Goal: Information Seeking & Learning: Learn about a topic

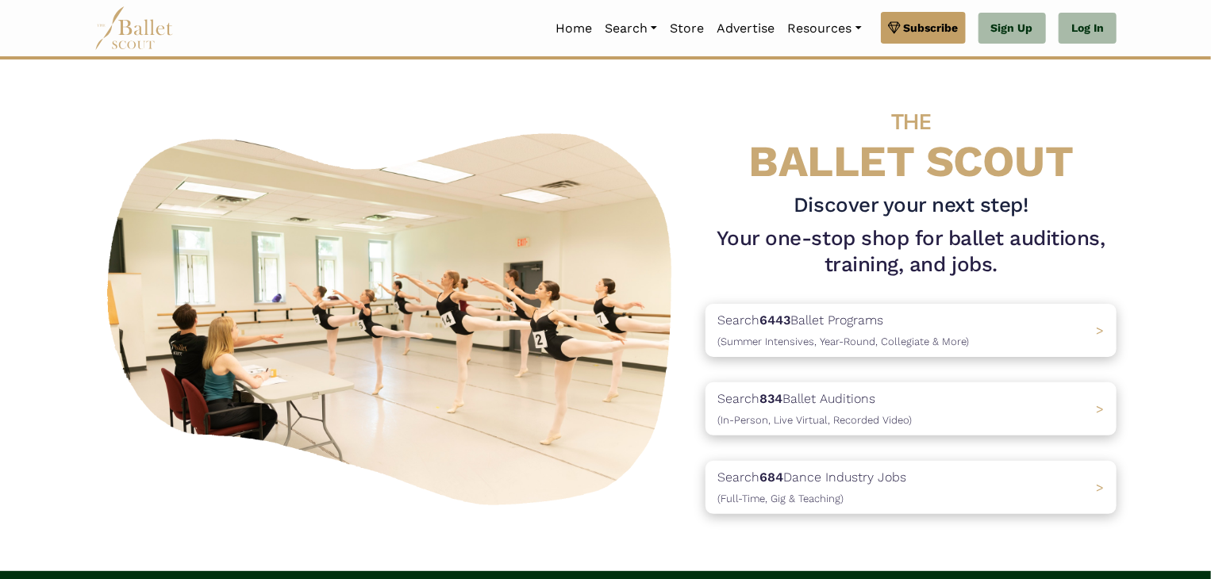
click at [829, 414] on p "Search 834 Ballet Auditions (In-Person, Live Virtual, Recorded Video)" at bounding box center [815, 409] width 194 height 40
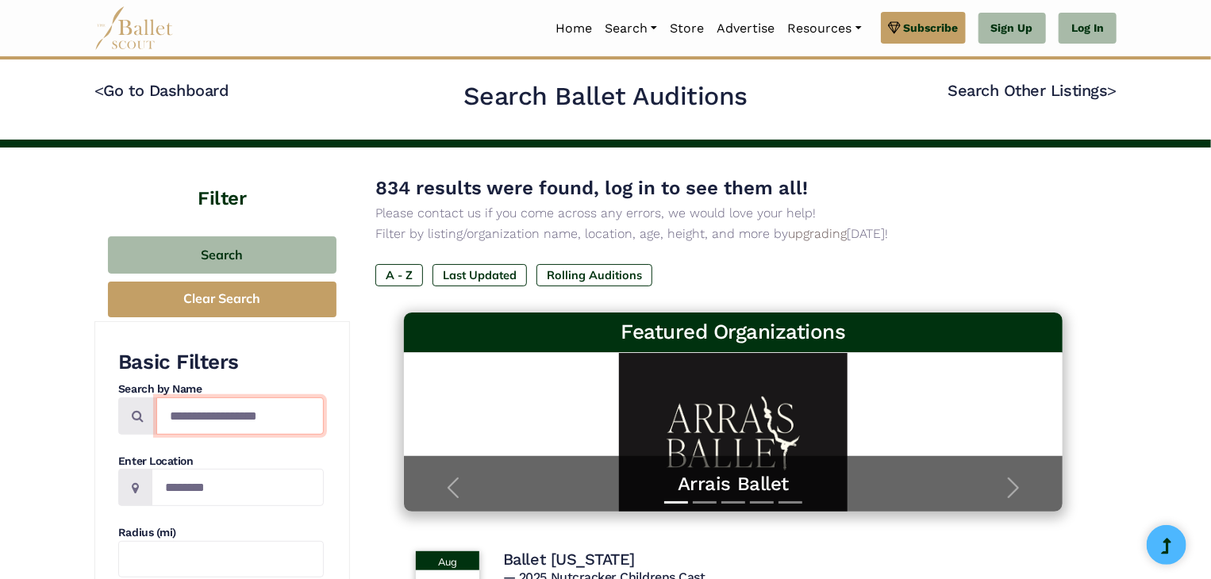
click at [240, 422] on input "Search by names..." at bounding box center [239, 416] width 167 height 37
type input "********"
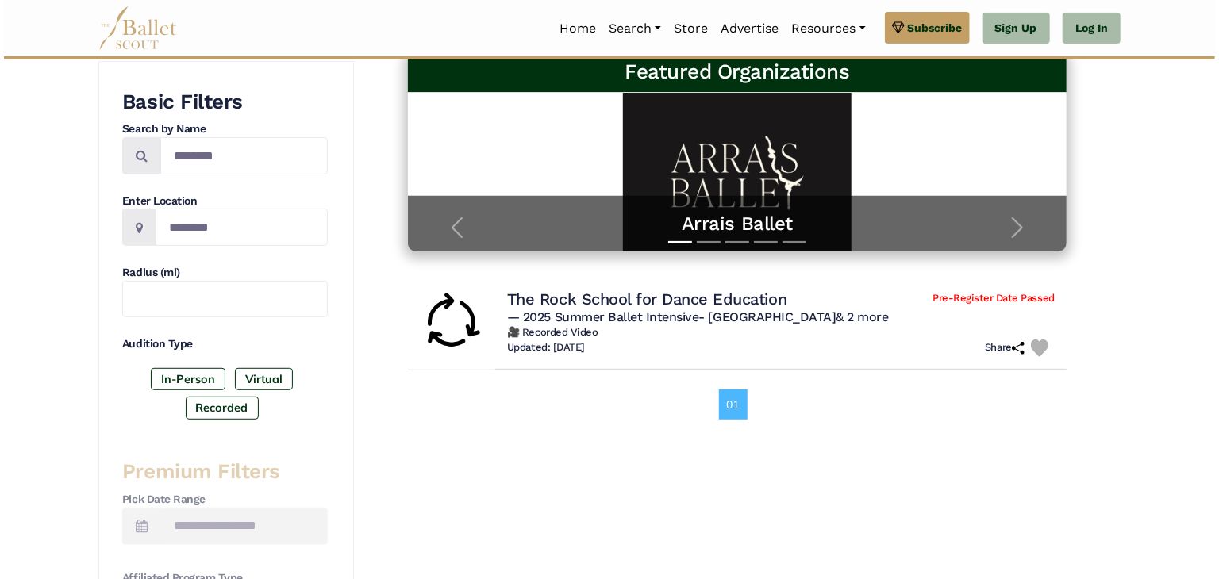
scroll to position [309, 0]
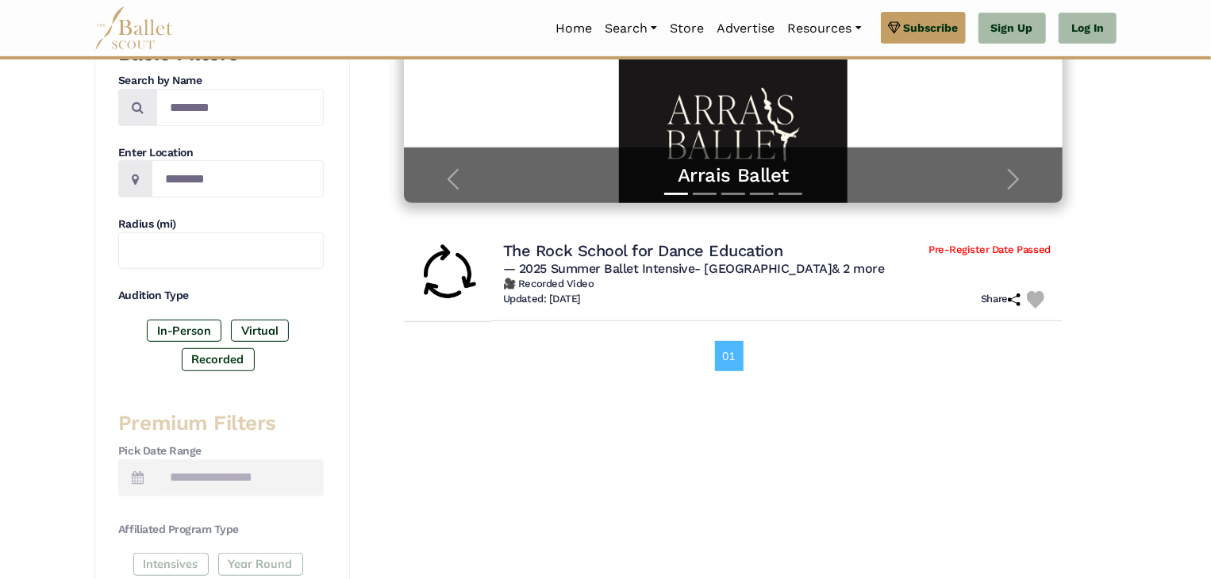
click at [724, 257] on h4 "The Rock School for Dance Education" at bounding box center [642, 250] width 279 height 21
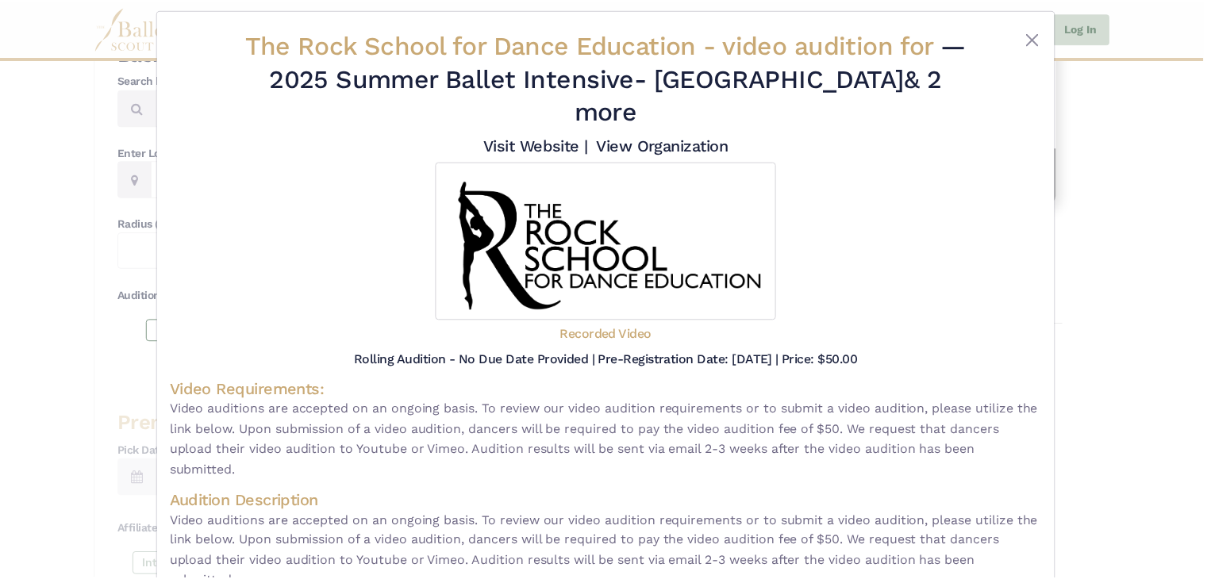
scroll to position [0, 0]
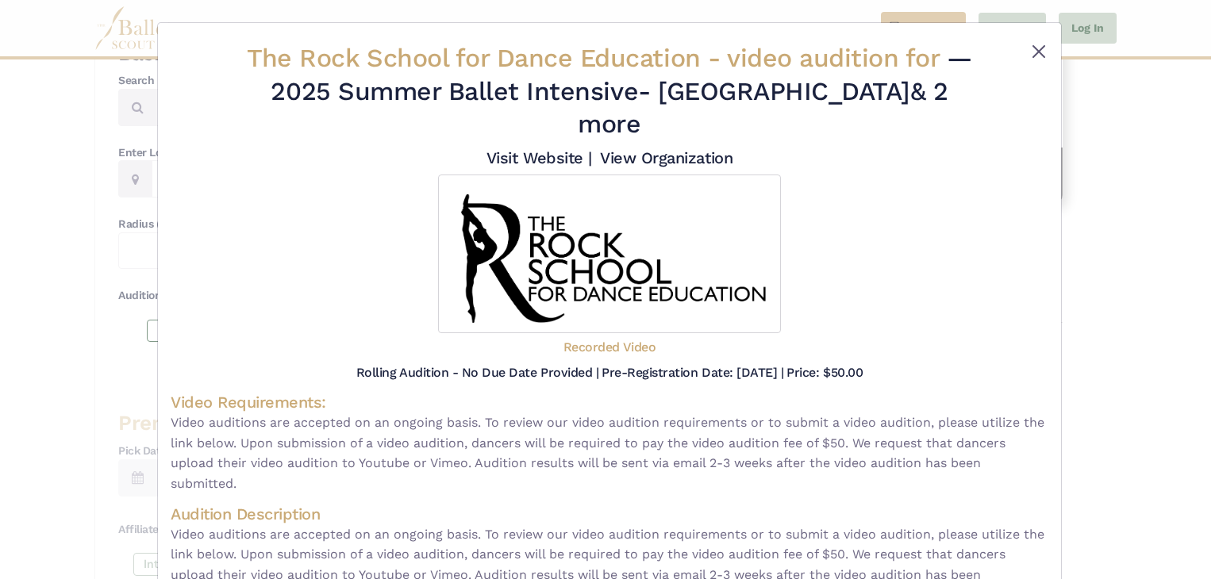
click at [1040, 51] on button "Close" at bounding box center [1038, 51] width 19 height 19
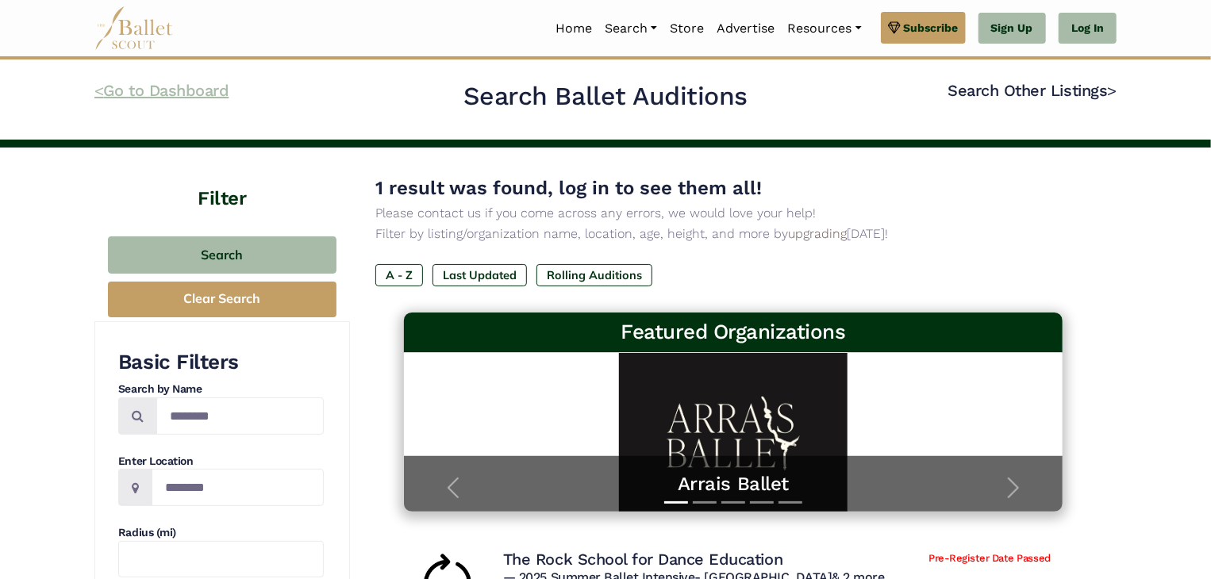
click at [102, 90] on code "<" at bounding box center [99, 90] width 10 height 20
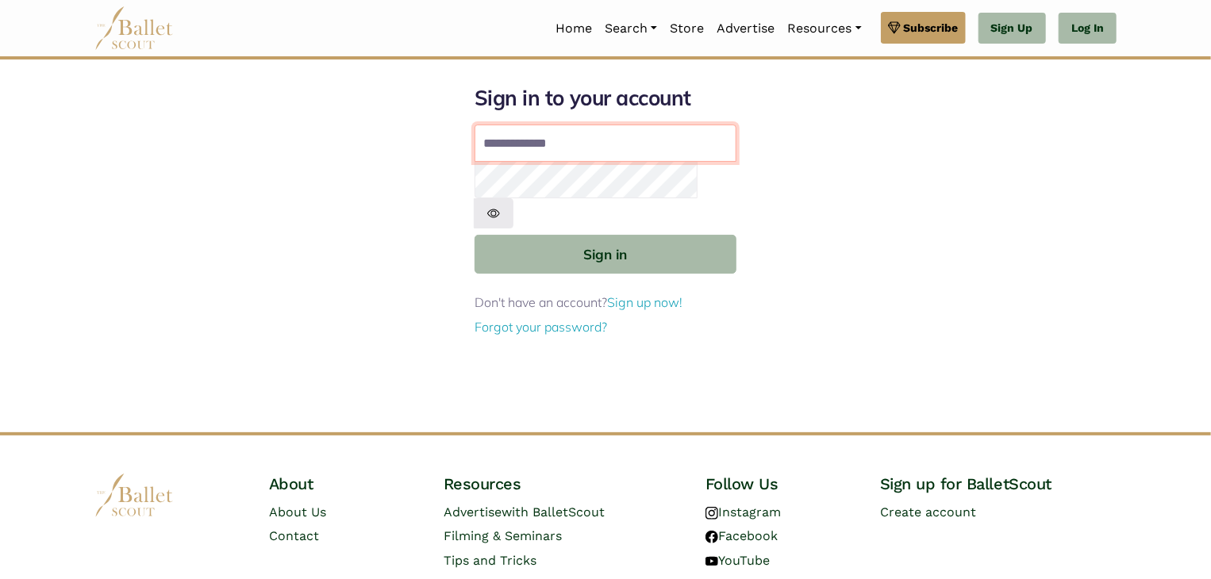
type input "**********"
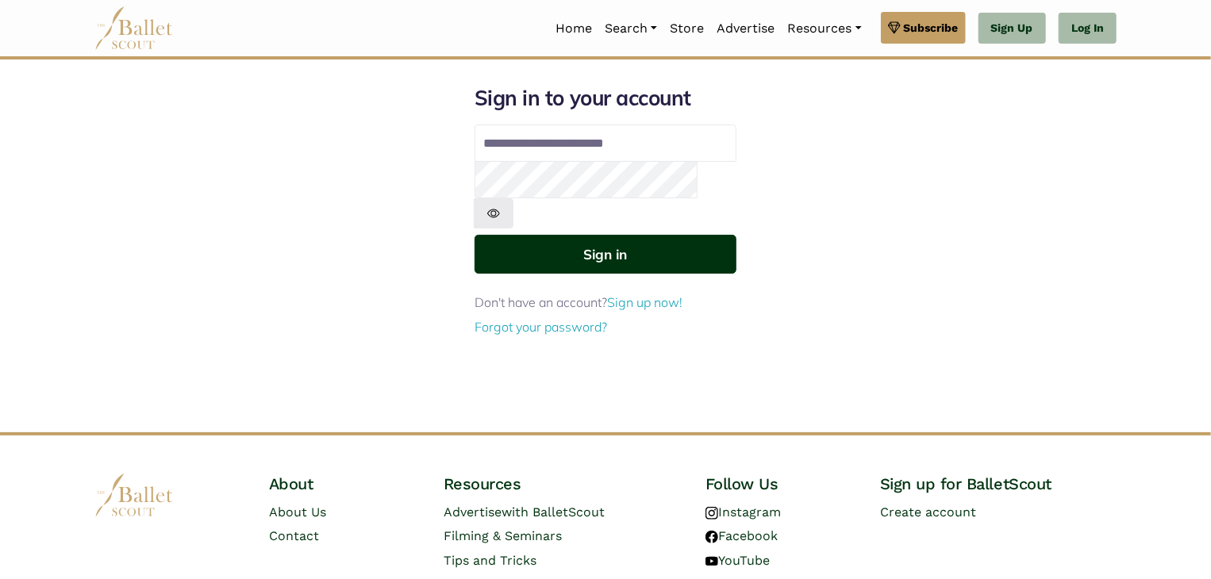
click at [605, 235] on button "Sign in" at bounding box center [606, 254] width 262 height 39
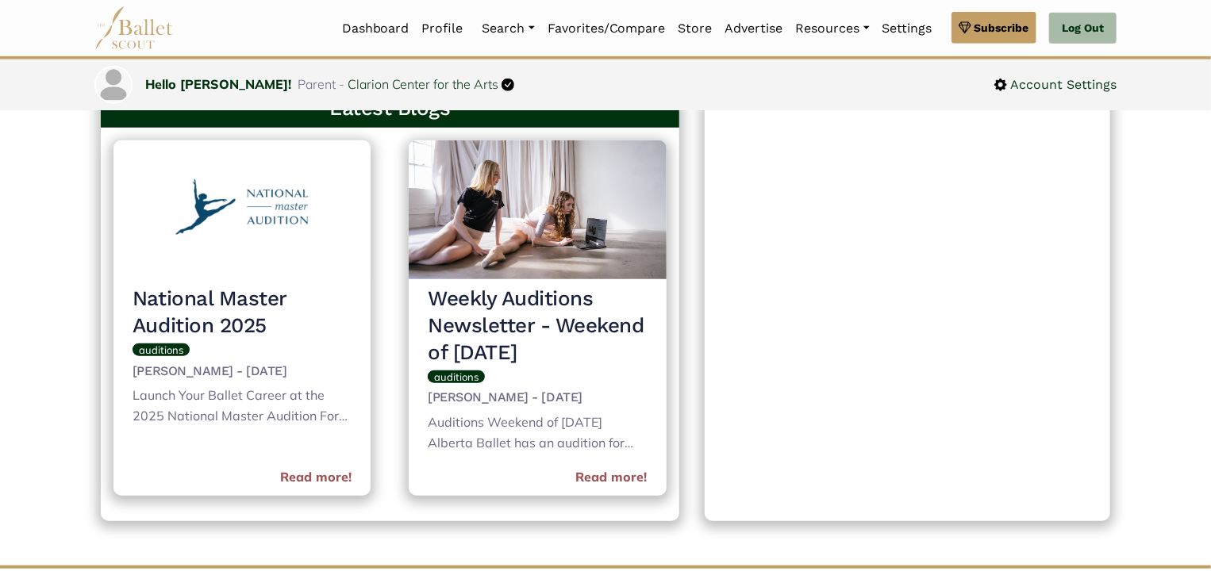
scroll to position [611, 0]
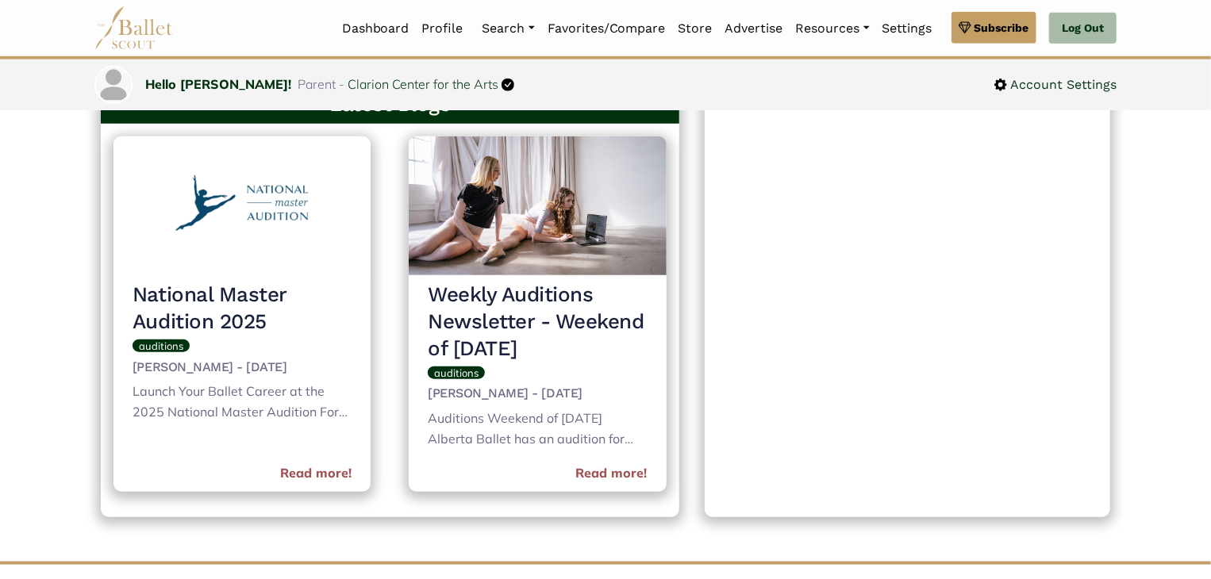
click at [301, 405] on div "Launch Your Ballet Career at the 2025 National Master Audition For ballet dance…" at bounding box center [242, 404] width 219 height 44
click at [328, 471] on link "Read more!" at bounding box center [315, 474] width 71 height 21
click at [618, 341] on h3 "Weekly Auditions Newsletter - Weekend of September 26th" at bounding box center [537, 322] width 219 height 80
click at [624, 471] on link "Read more!" at bounding box center [611, 474] width 71 height 21
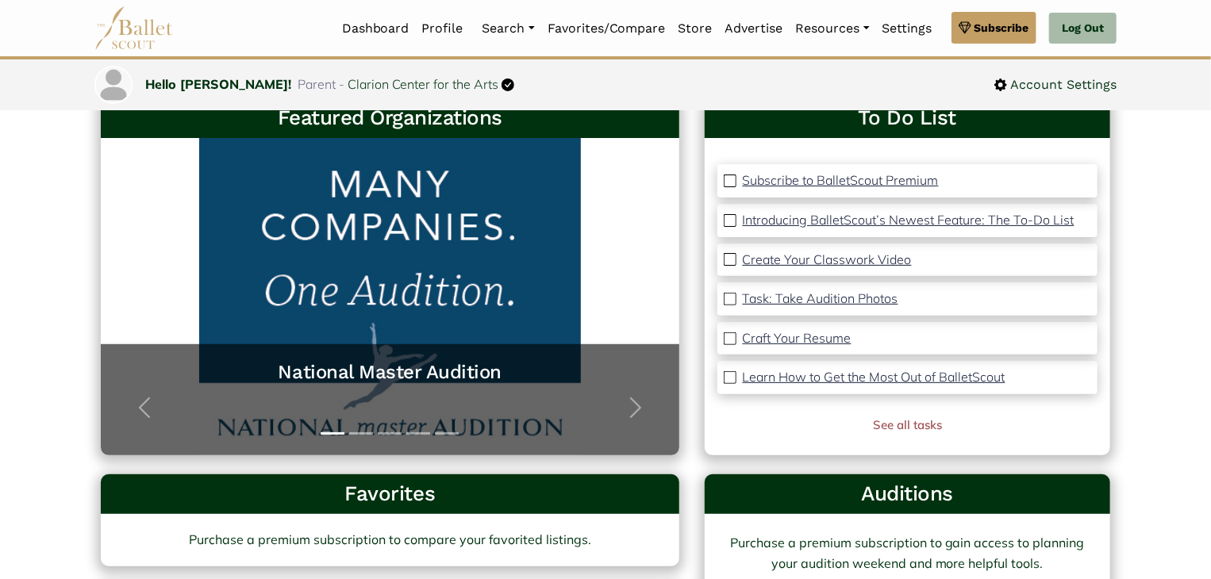
scroll to position [108, 0]
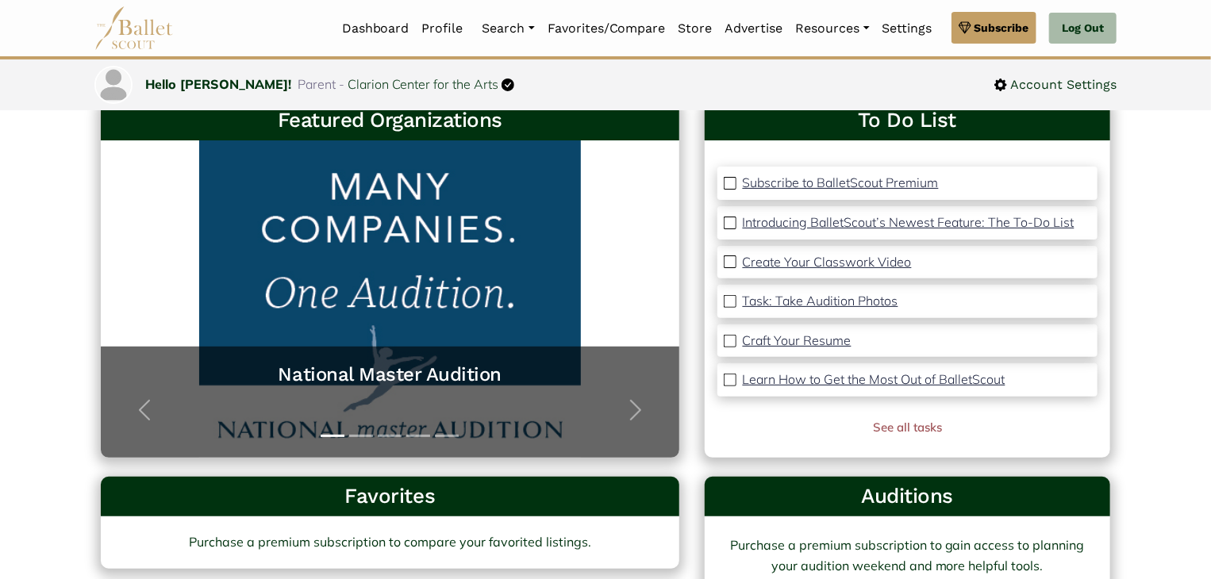
click at [645, 410] on span "button" at bounding box center [635, 410] width 25 height 25
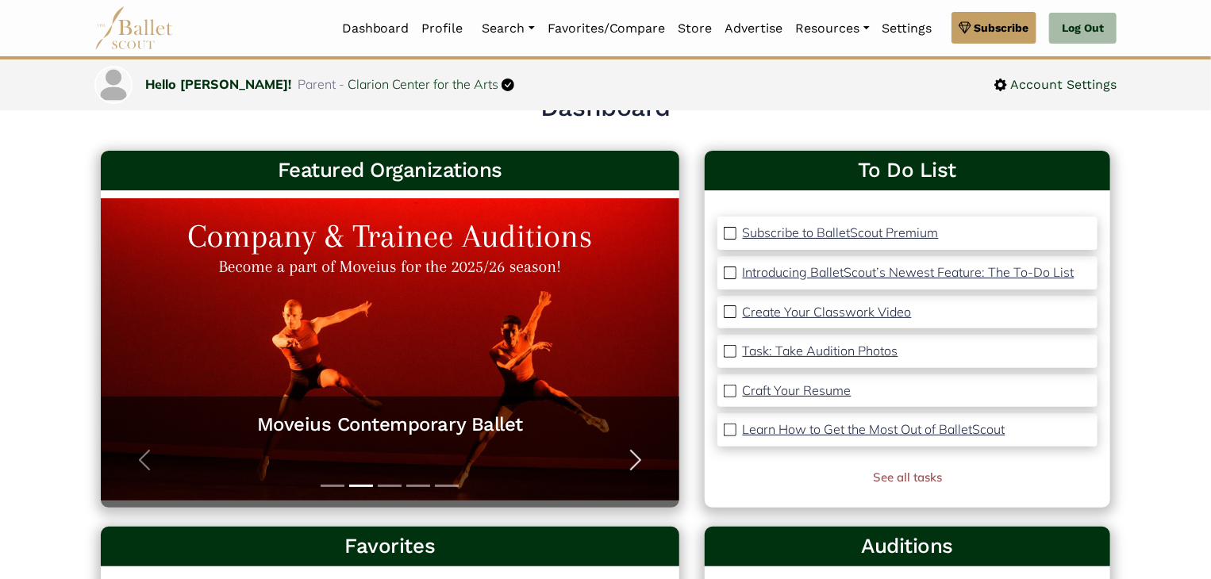
scroll to position [57, 0]
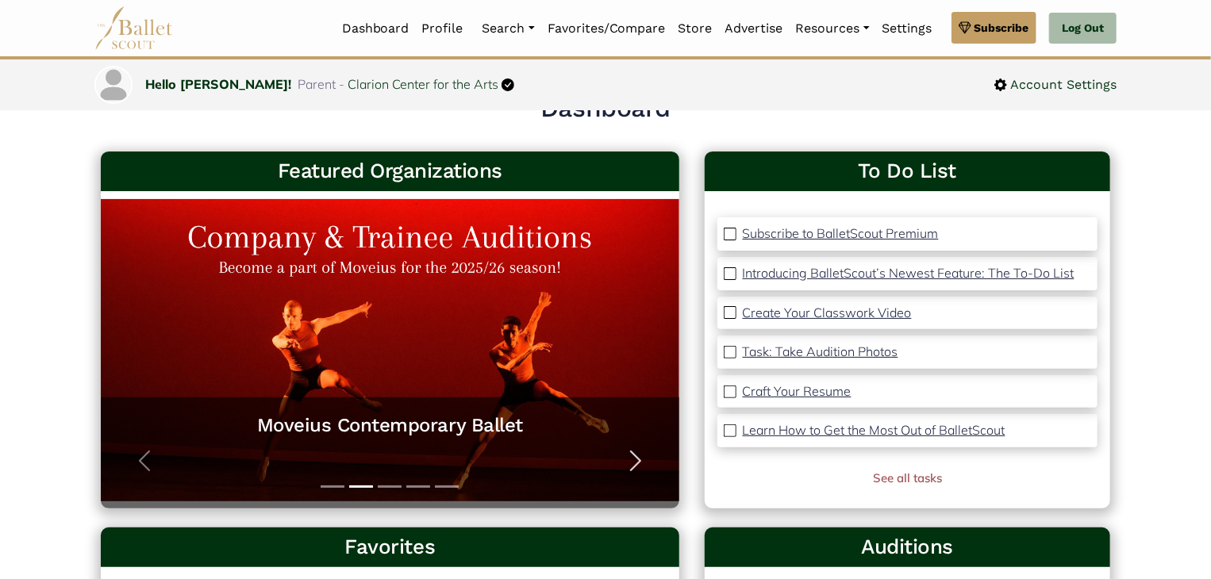
click at [644, 453] on span "button" at bounding box center [635, 460] width 25 height 25
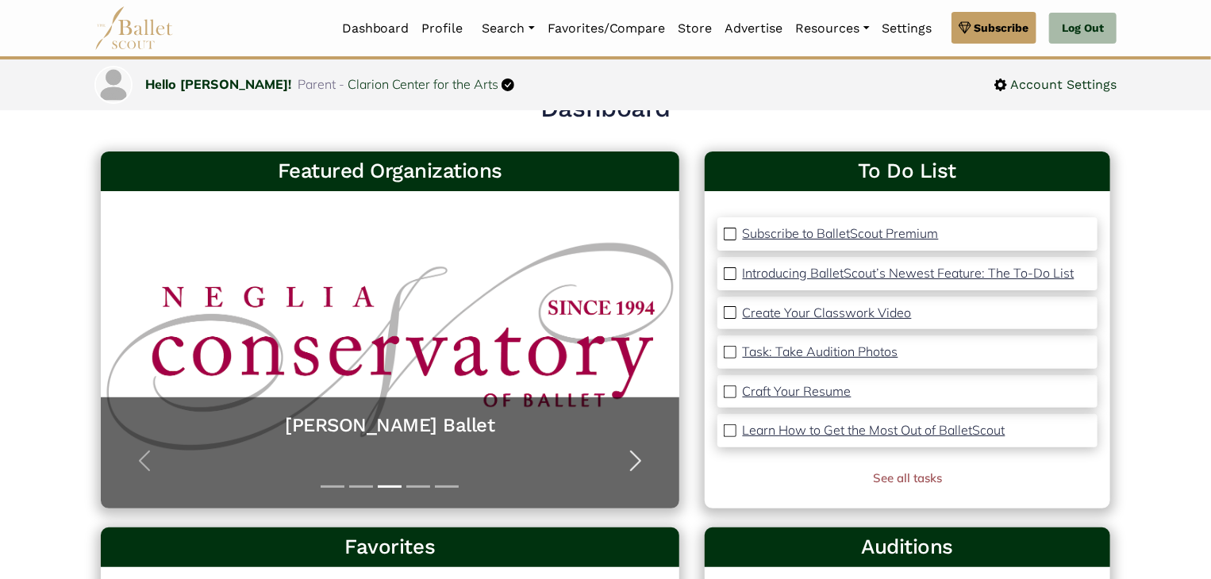
click at [644, 453] on span "button" at bounding box center [635, 460] width 25 height 25
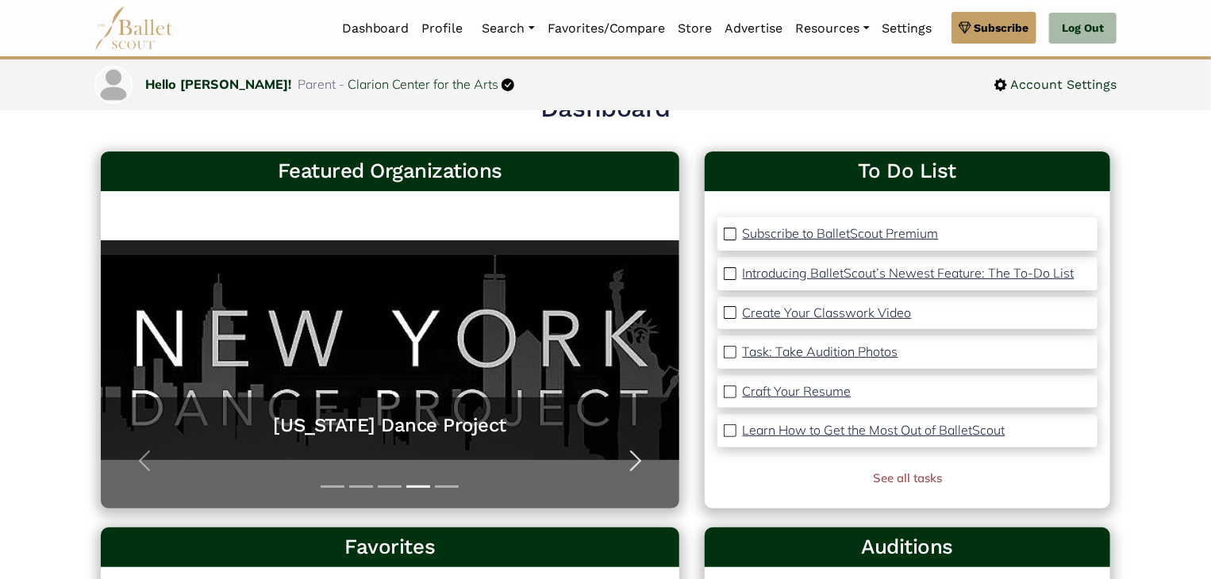
click at [636, 467] on span "button" at bounding box center [635, 460] width 25 height 25
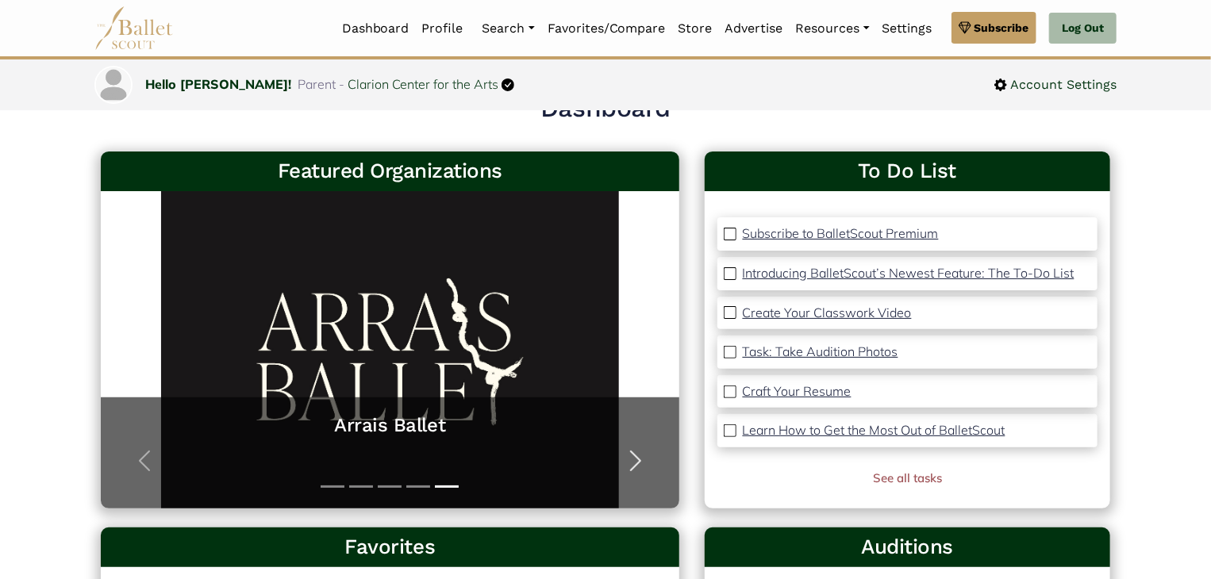
click at [636, 467] on span "button" at bounding box center [635, 460] width 25 height 25
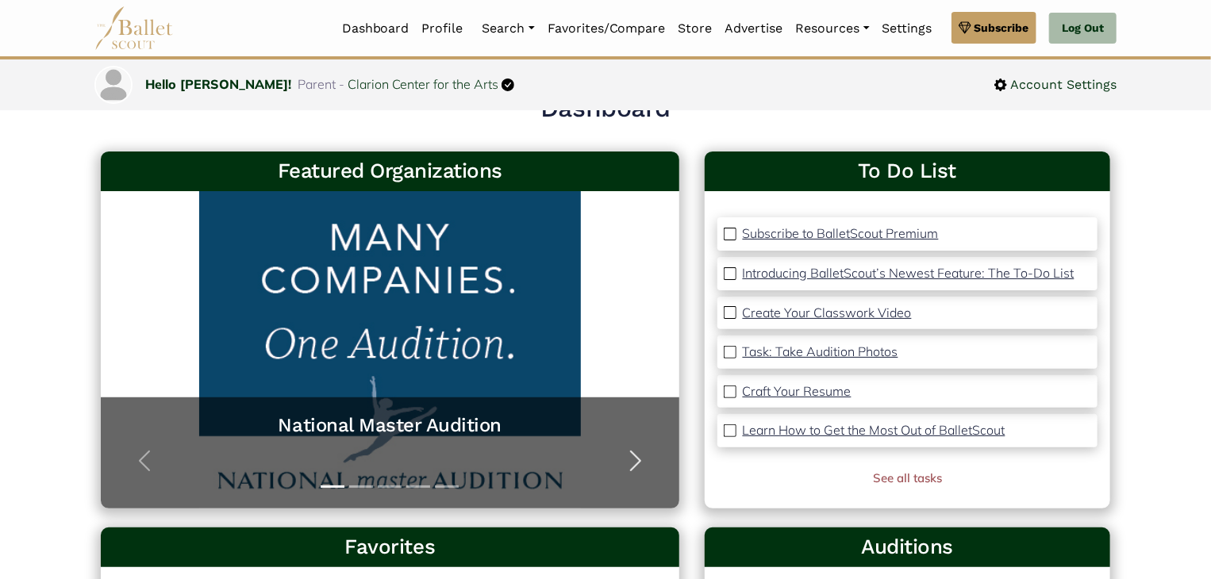
click at [636, 467] on span "button" at bounding box center [635, 460] width 25 height 25
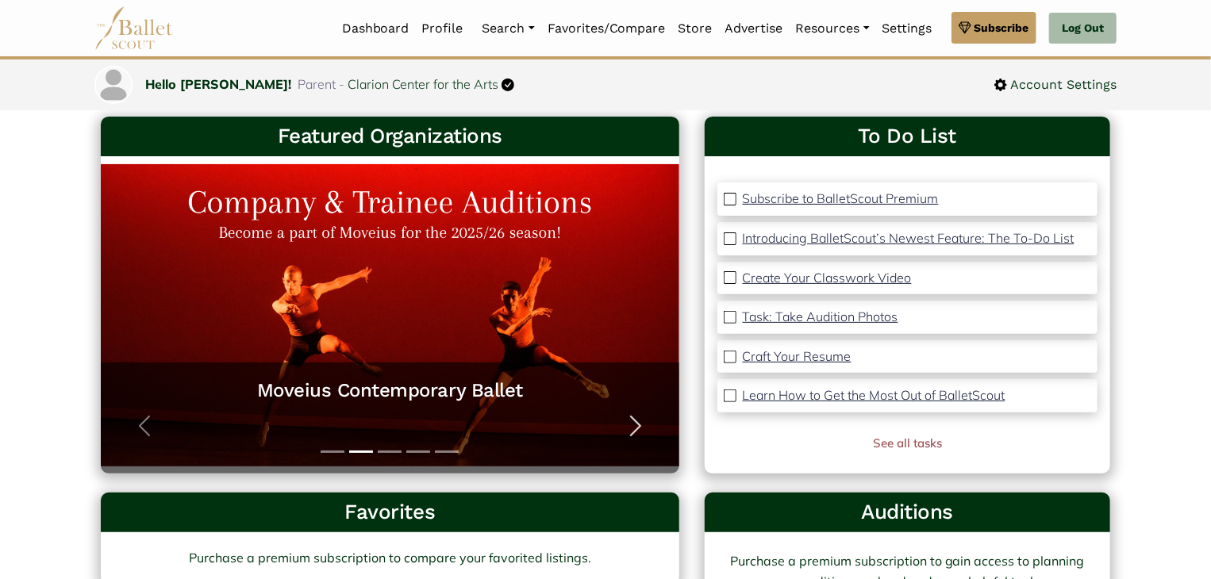
scroll to position [0, 0]
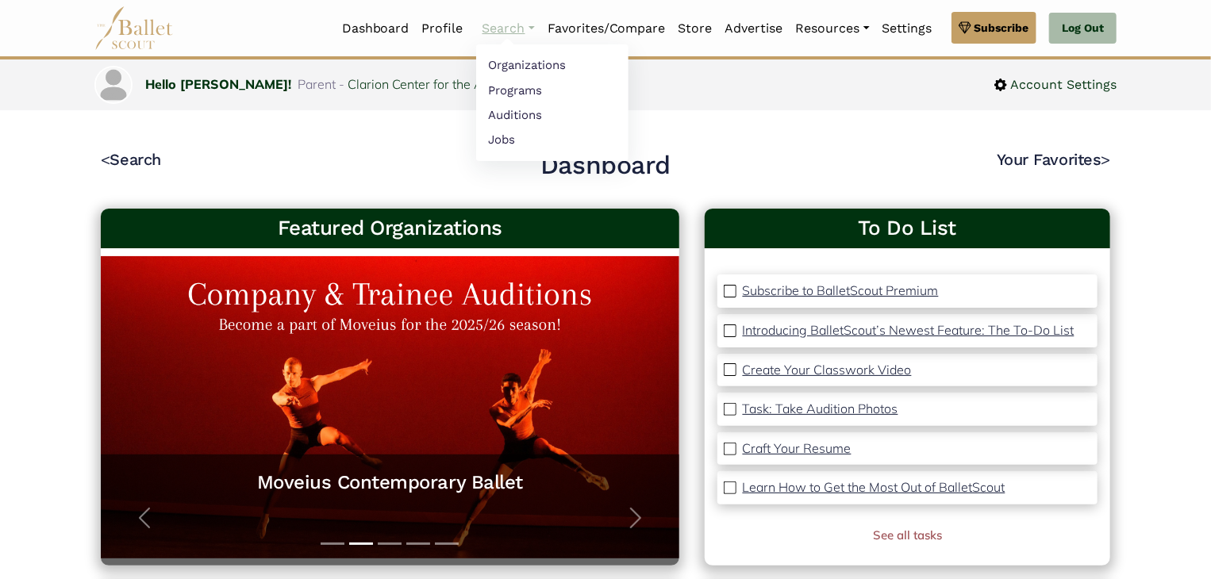
click at [528, 27] on link "Search" at bounding box center [508, 28] width 65 height 33
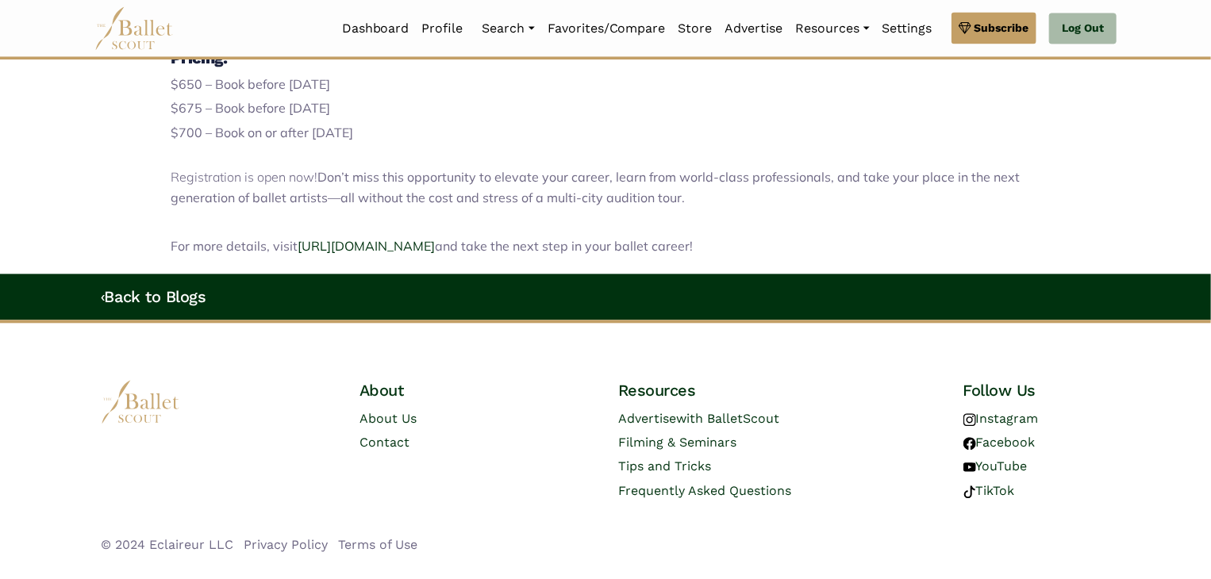
scroll to position [1732, 0]
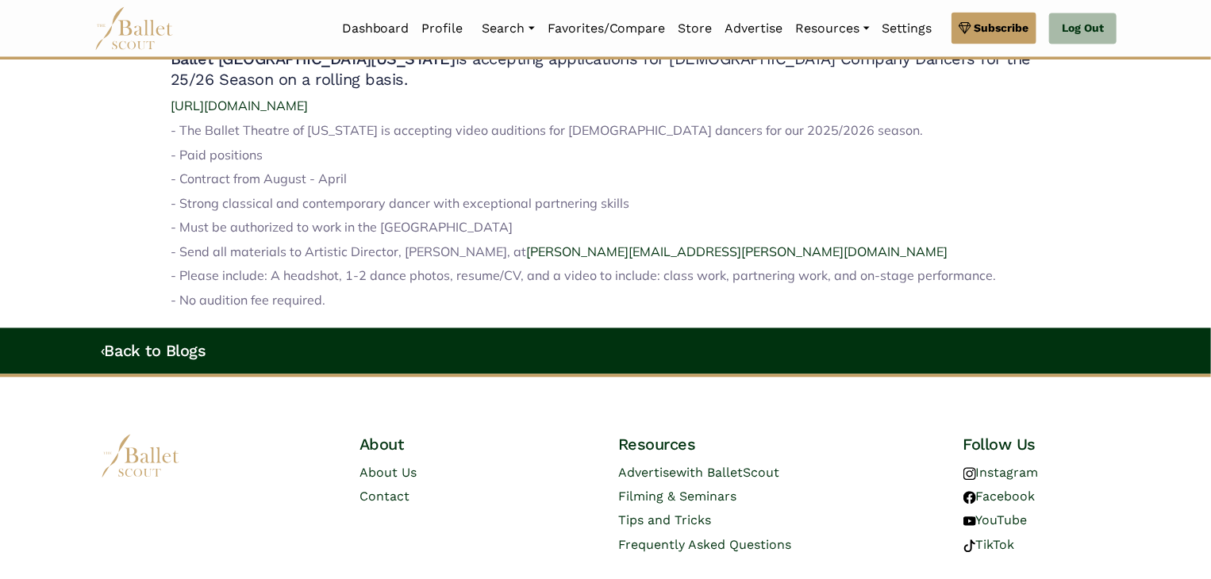
scroll to position [1684, 0]
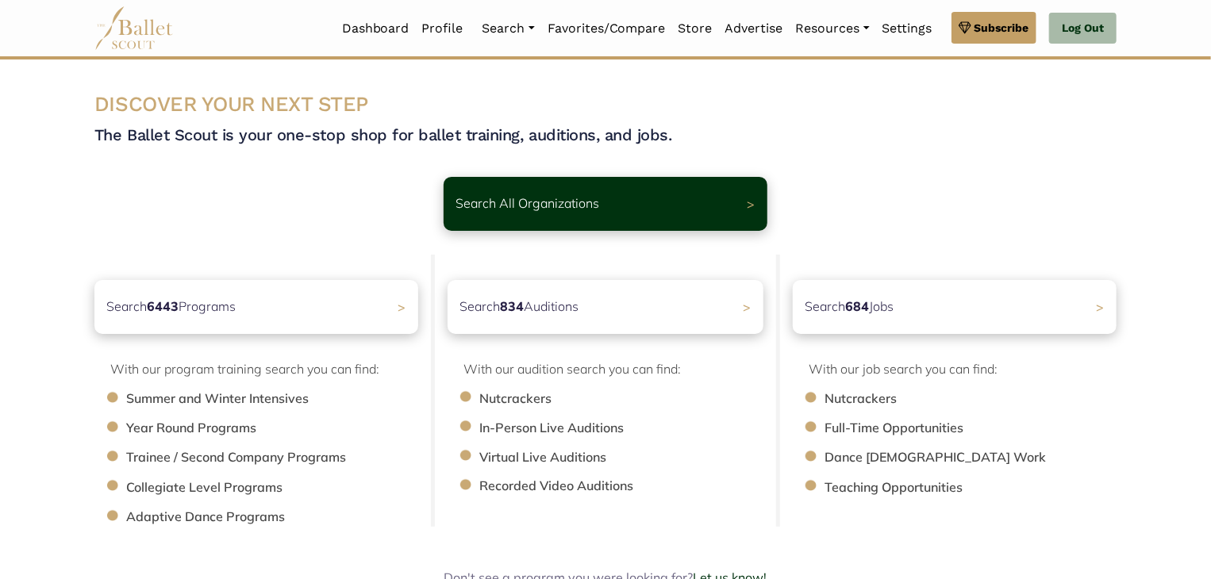
click at [279, 400] on li "Summer and Winter Intensives" at bounding box center [280, 399] width 308 height 21
click at [305, 400] on li "Summer and Winter Intensives" at bounding box center [280, 399] width 308 height 21
click at [338, 310] on div "Search 6443 Programs >" at bounding box center [257, 307] width 340 height 56
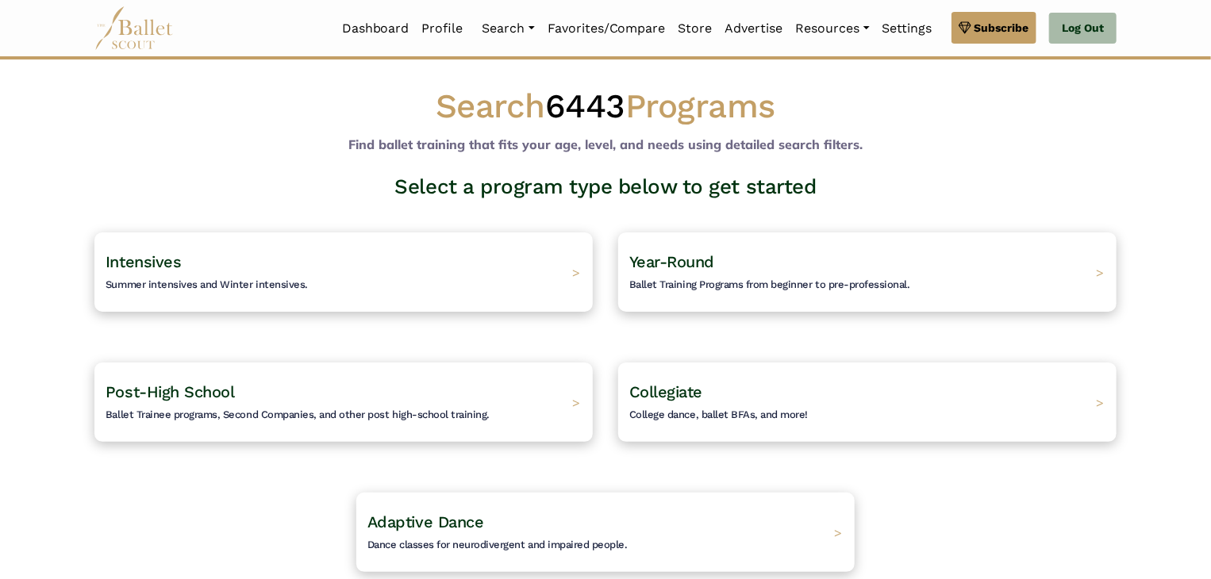
click at [489, 286] on div "Intensives Summer intensives and Winter intensives. >" at bounding box center [343, 272] width 498 height 79
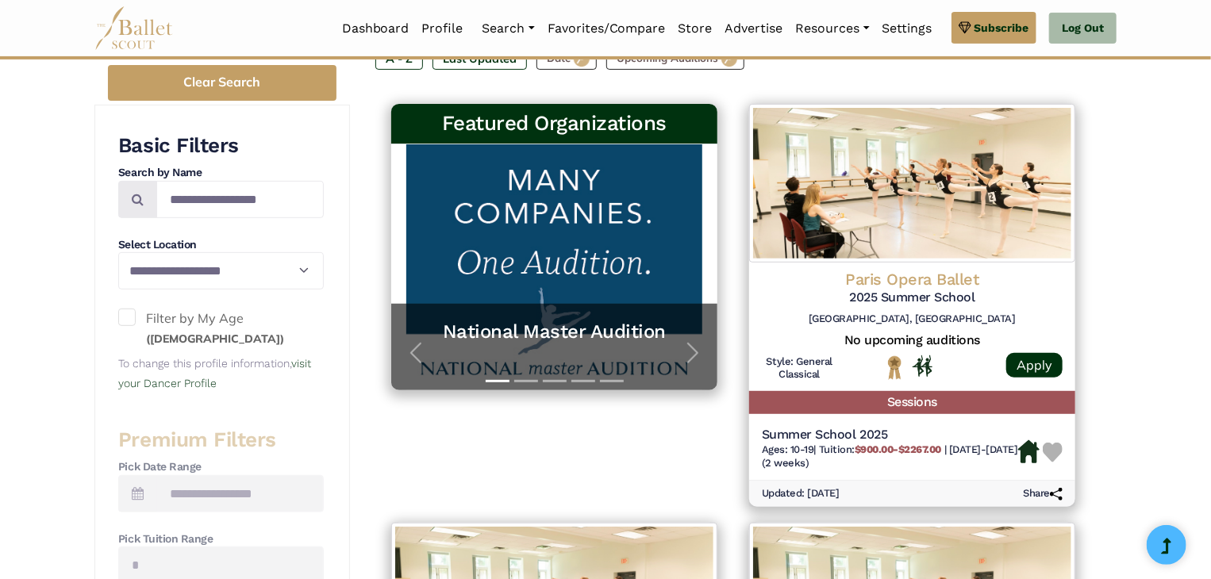
scroll to position [248, 0]
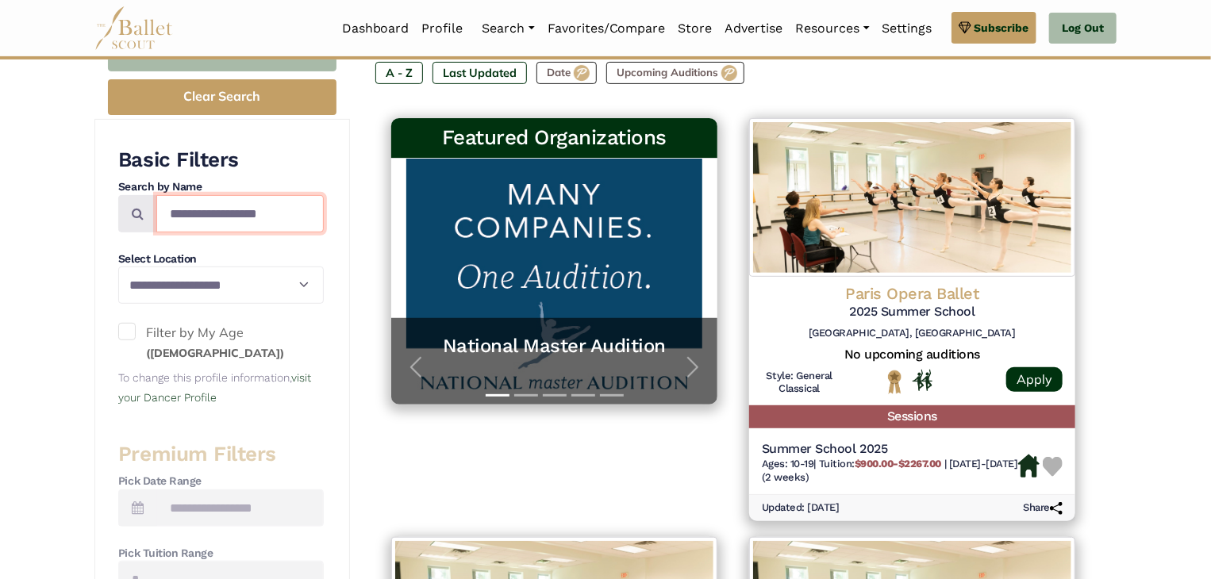
click at [238, 221] on input "Search by names..." at bounding box center [239, 213] width 167 height 37
type input "********"
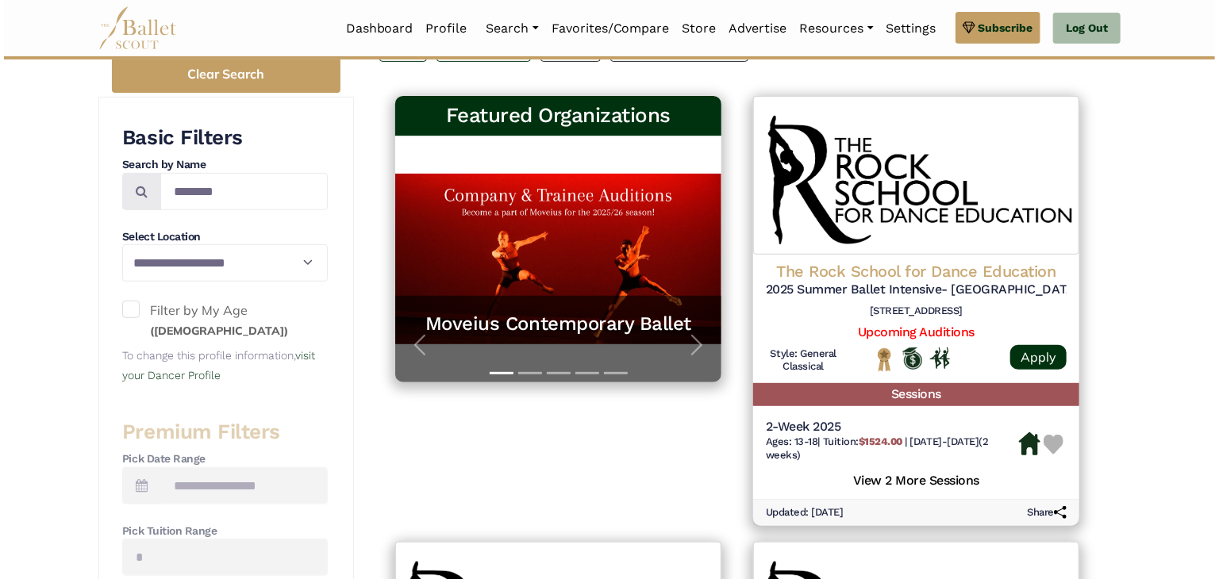
scroll to position [275, 0]
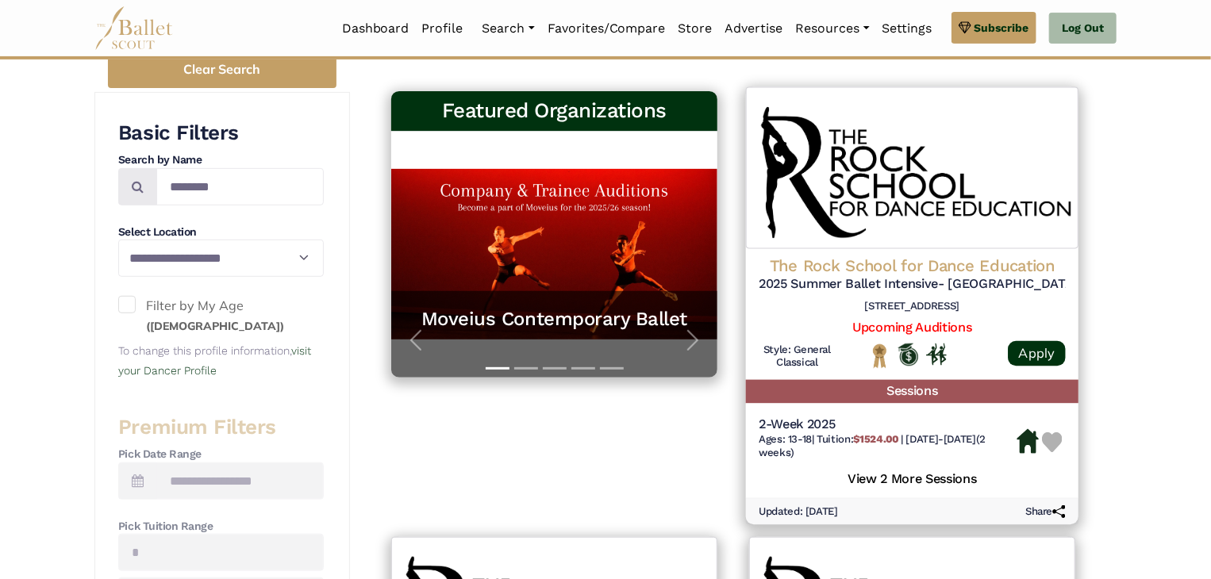
click at [900, 479] on h5 "View 2 More Sessions" at bounding box center [912, 477] width 307 height 21
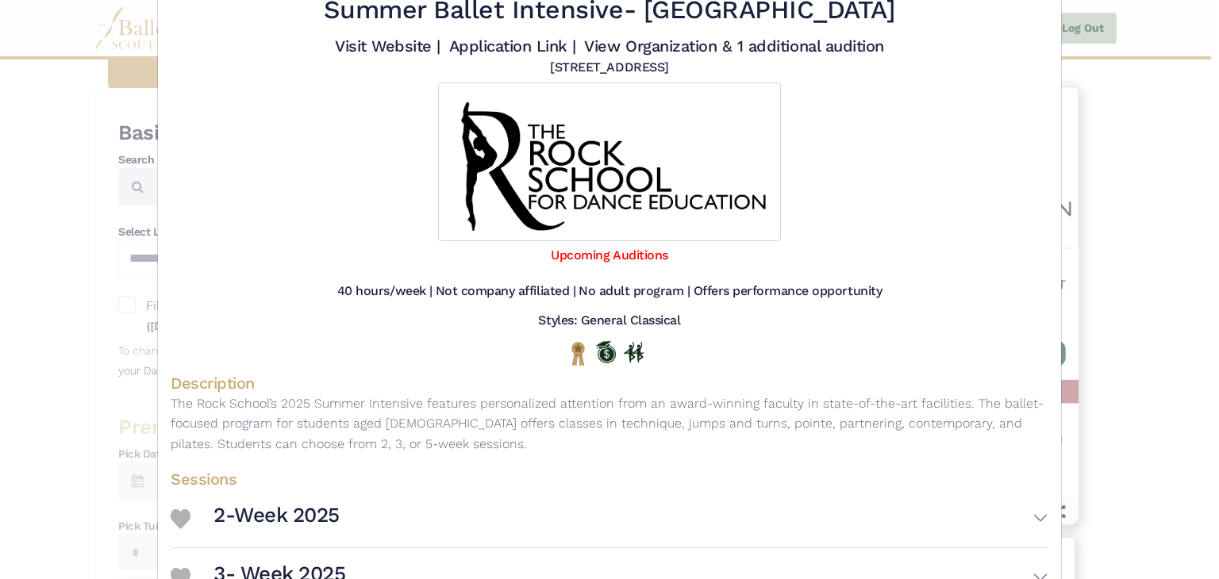
scroll to position [83, 0]
click at [656, 498] on button "2-Week 2025" at bounding box center [631, 518] width 835 height 46
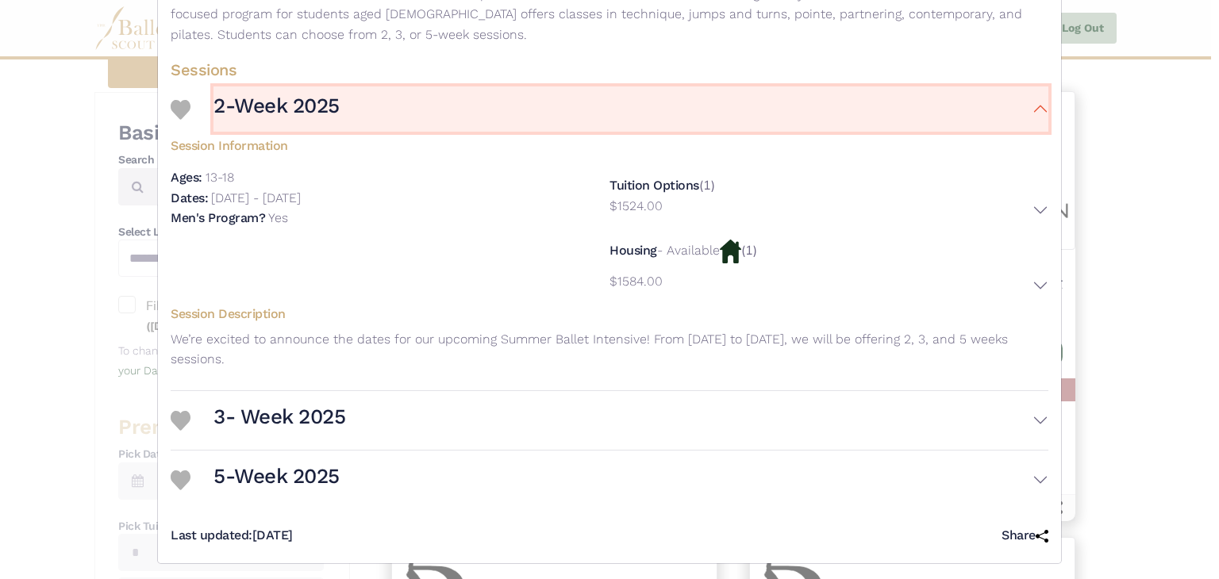
scroll to position [498, 0]
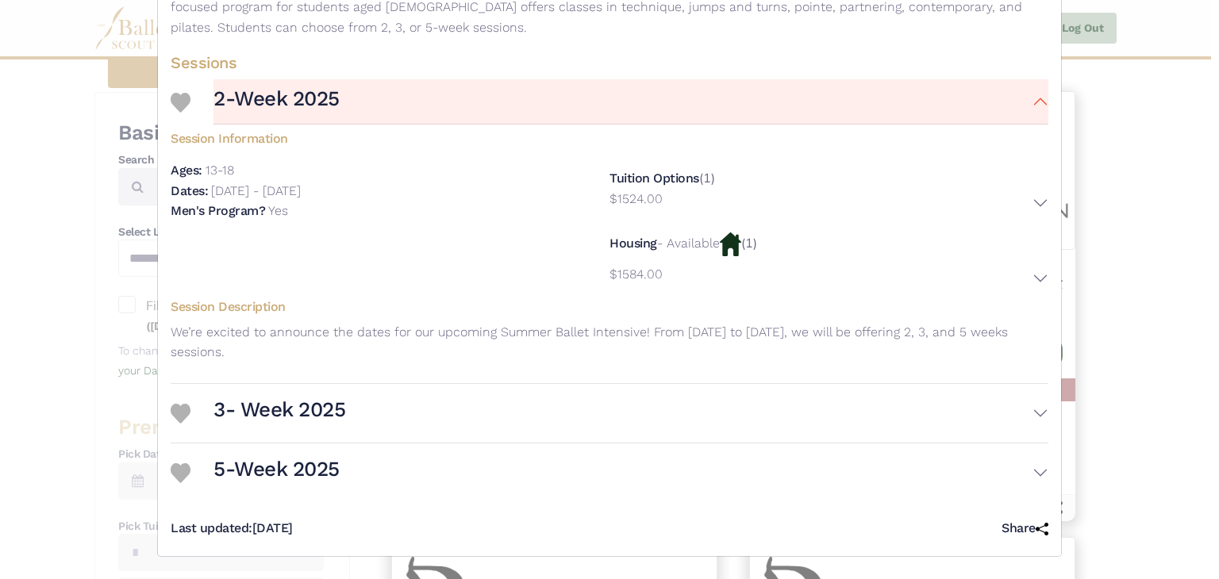
click at [662, 472] on button "5-Week 2025" at bounding box center [631, 473] width 835 height 46
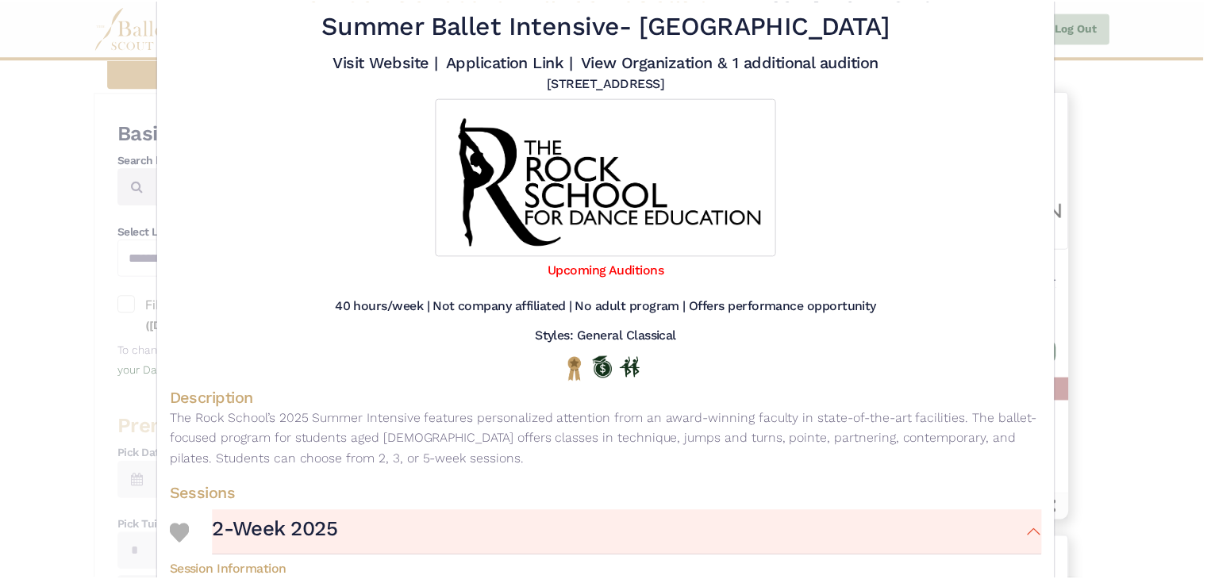
scroll to position [0, 0]
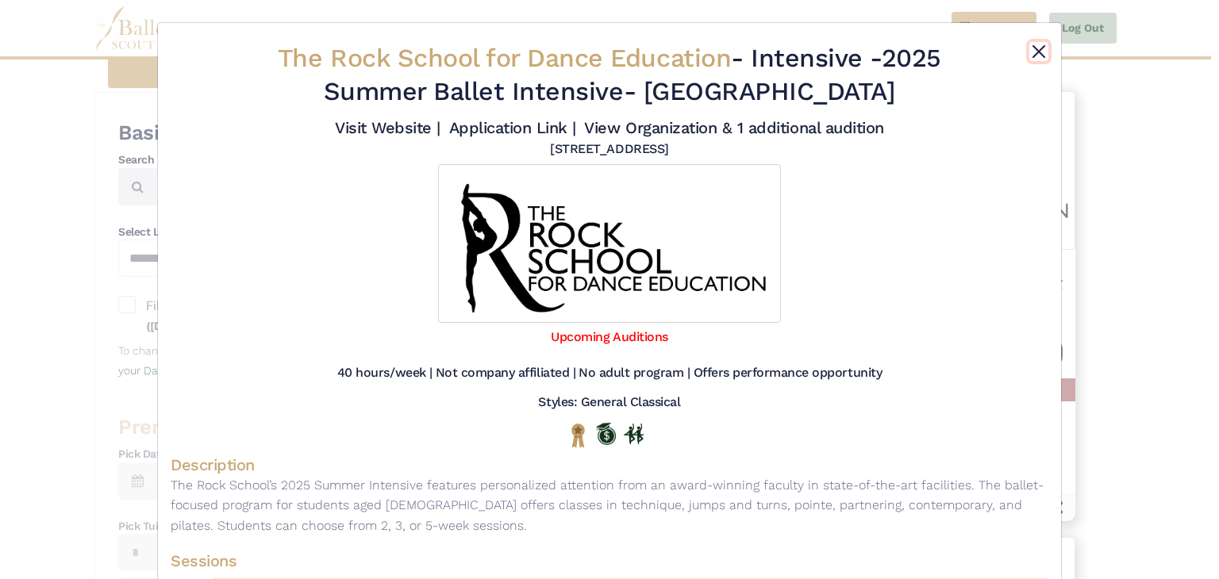
click at [1035, 56] on button "Close" at bounding box center [1038, 51] width 19 height 19
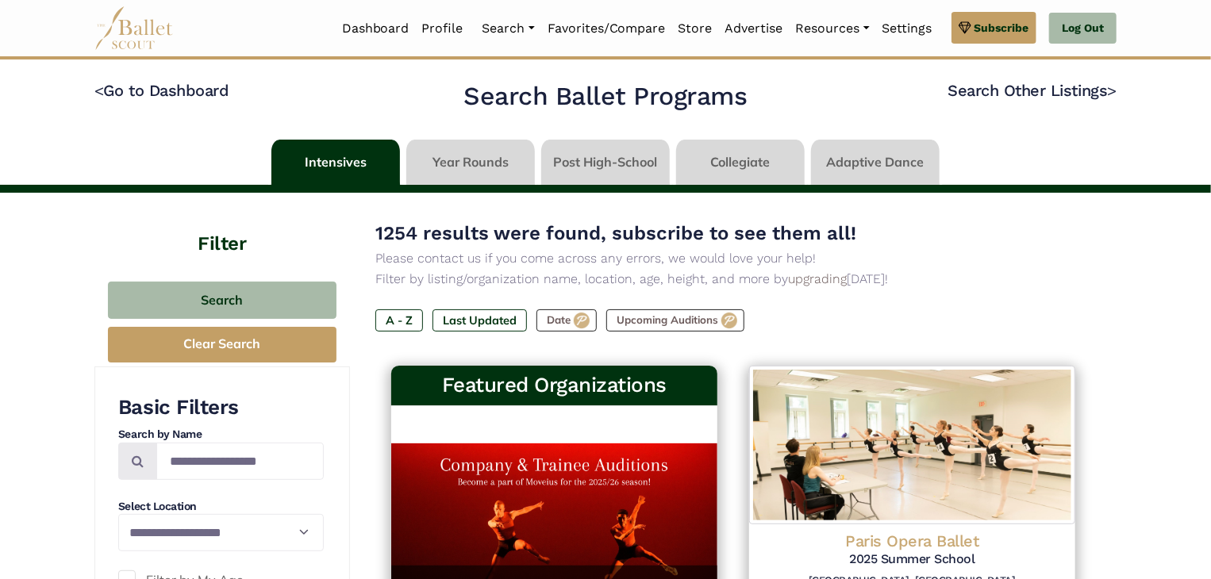
click at [468, 167] on link at bounding box center [470, 162] width 129 height 45
click at [444, 37] on link "Profile" at bounding box center [443, 28] width 54 height 33
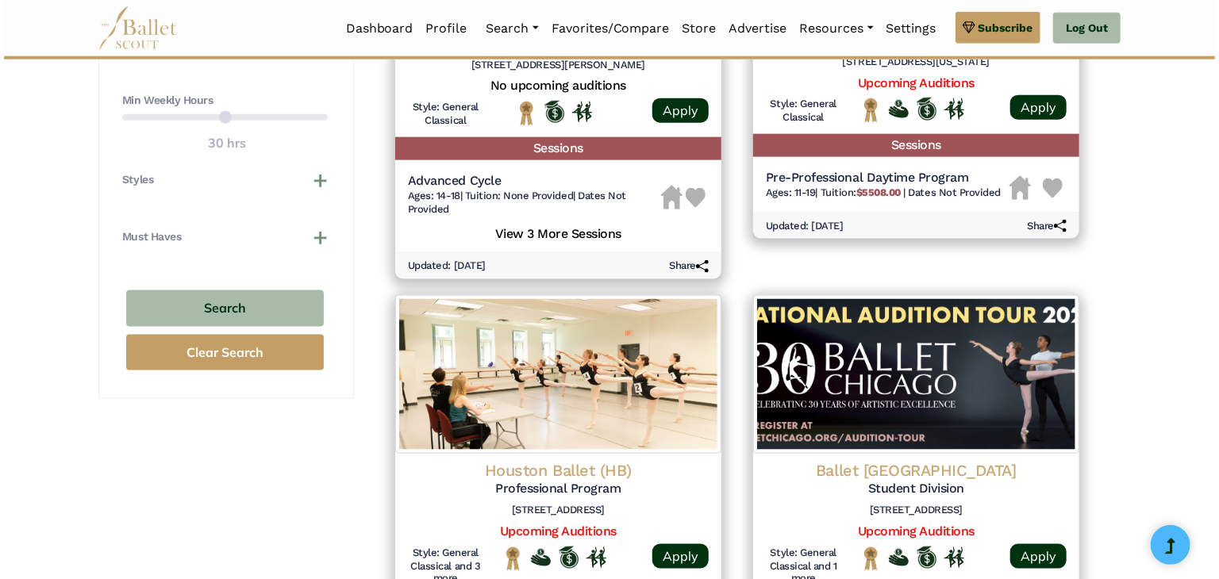
scroll to position [961, 0]
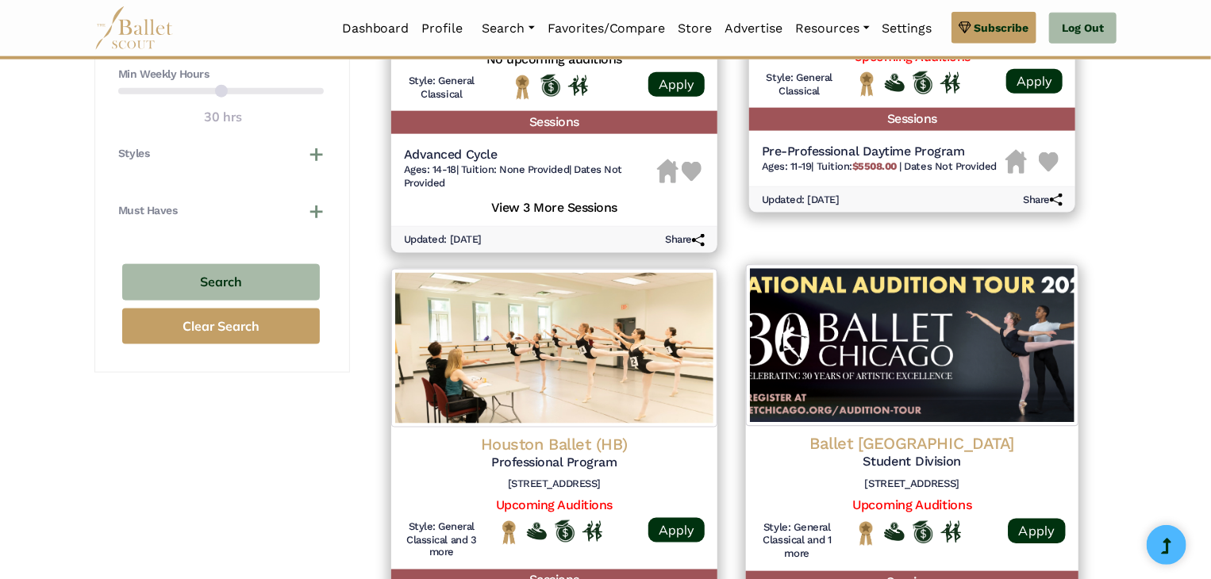
click at [931, 352] on img at bounding box center [912, 346] width 333 height 162
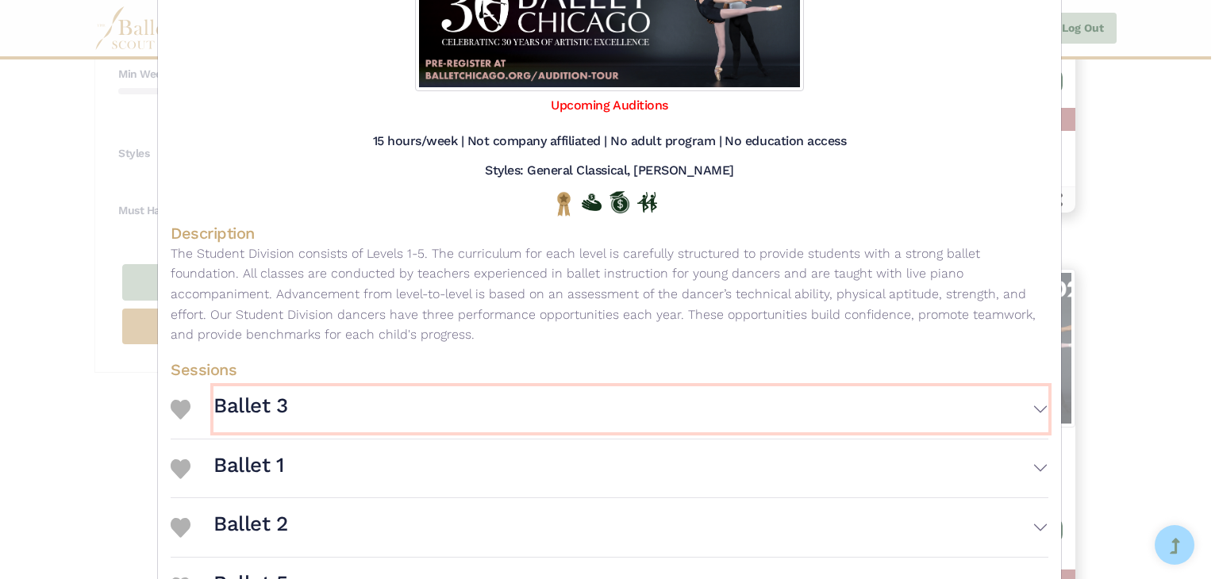
click at [693, 392] on button "Ballet 3" at bounding box center [631, 410] width 835 height 46
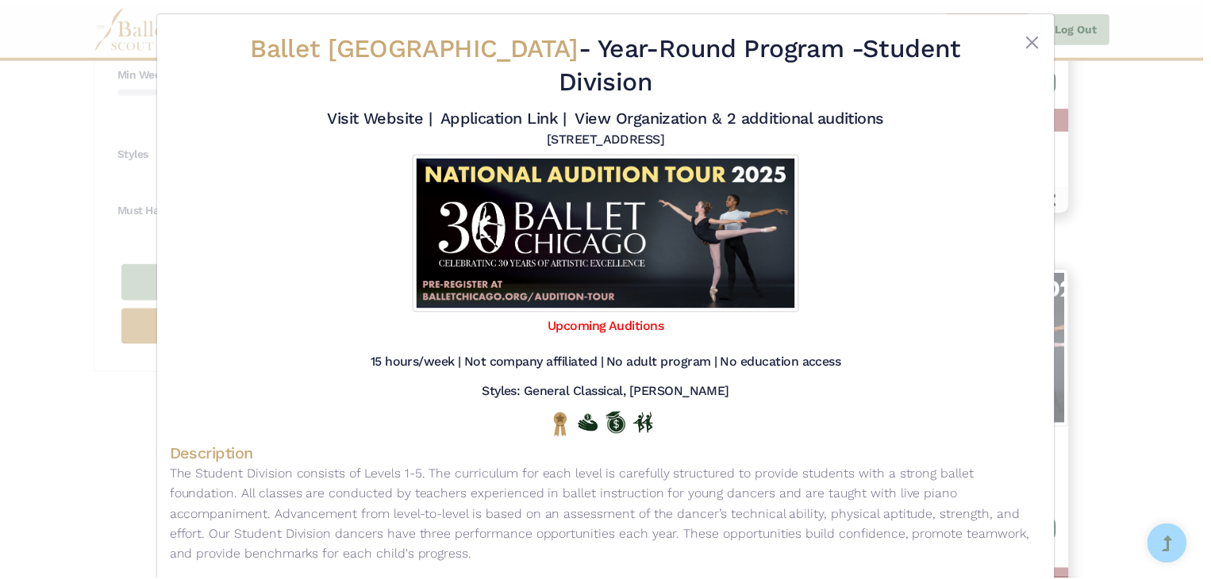
scroll to position [0, 0]
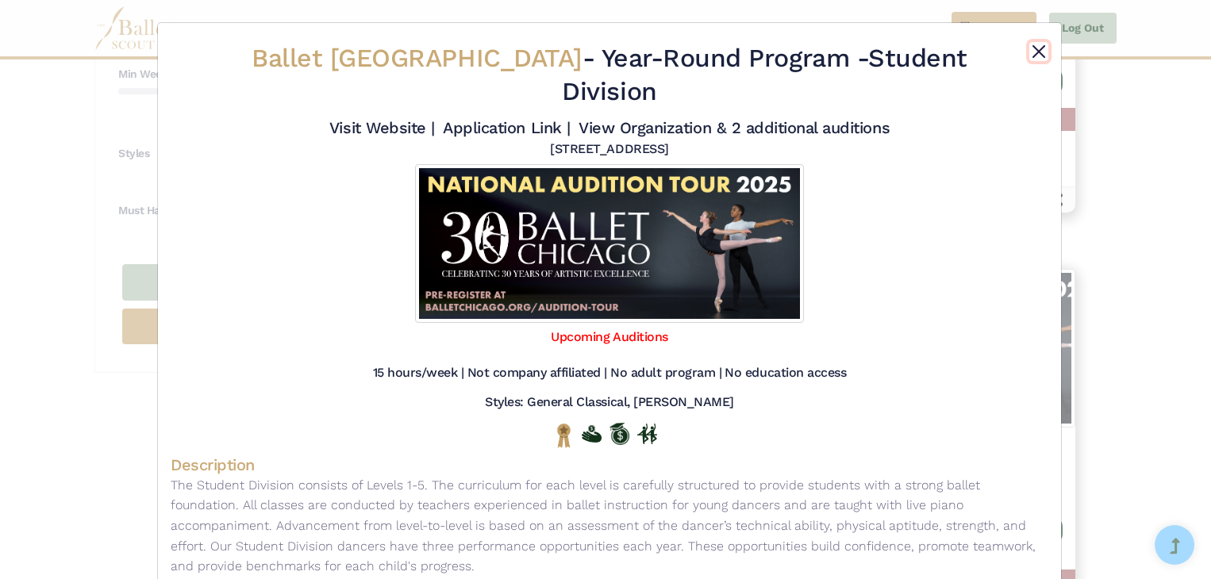
click at [1036, 54] on button "Close" at bounding box center [1038, 51] width 19 height 19
